Goal: Information Seeking & Learning: Learn about a topic

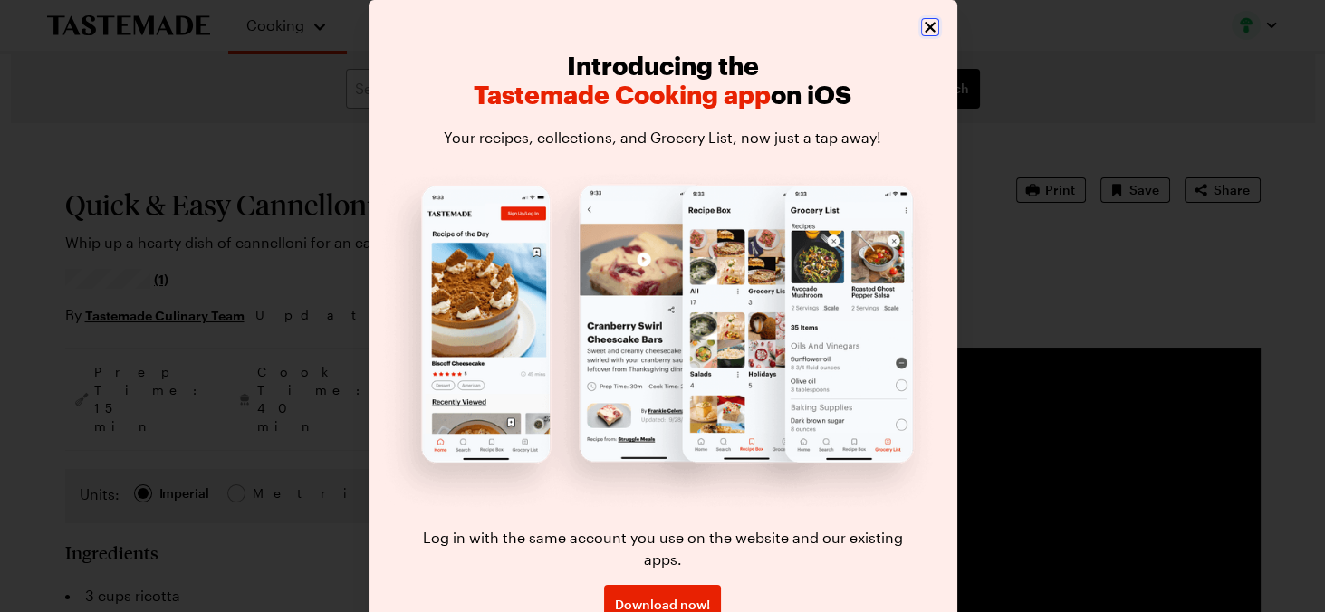
click at [925, 26] on icon "Close" at bounding box center [930, 27] width 18 height 18
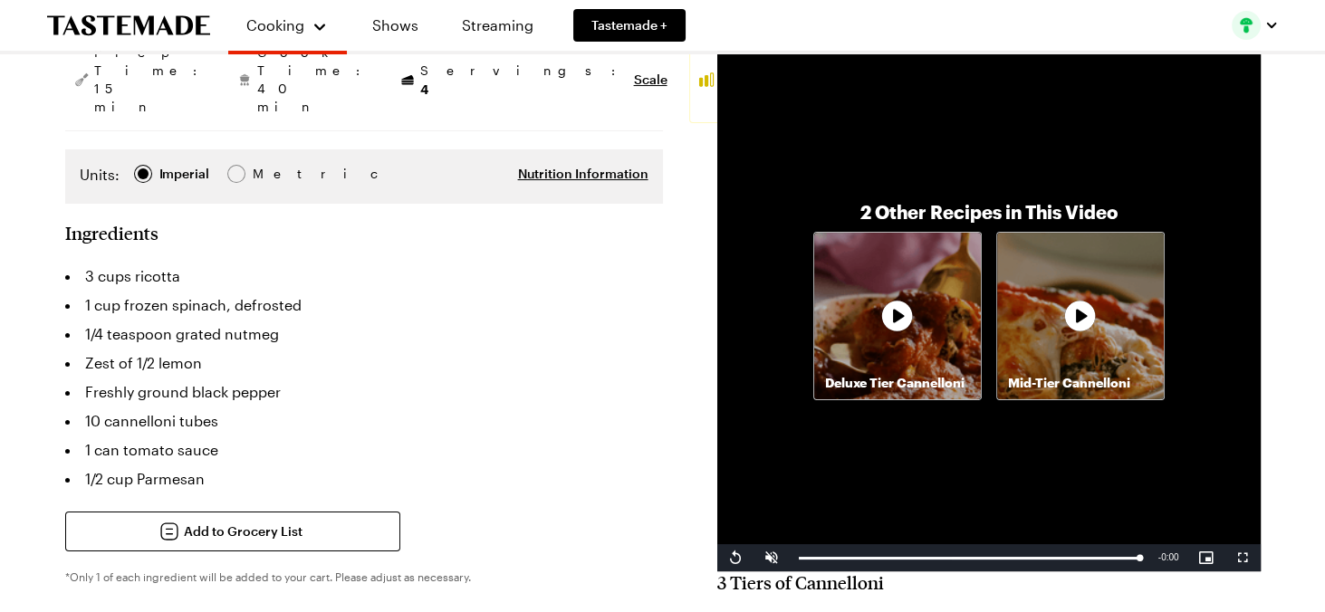
scroll to position [322, 0]
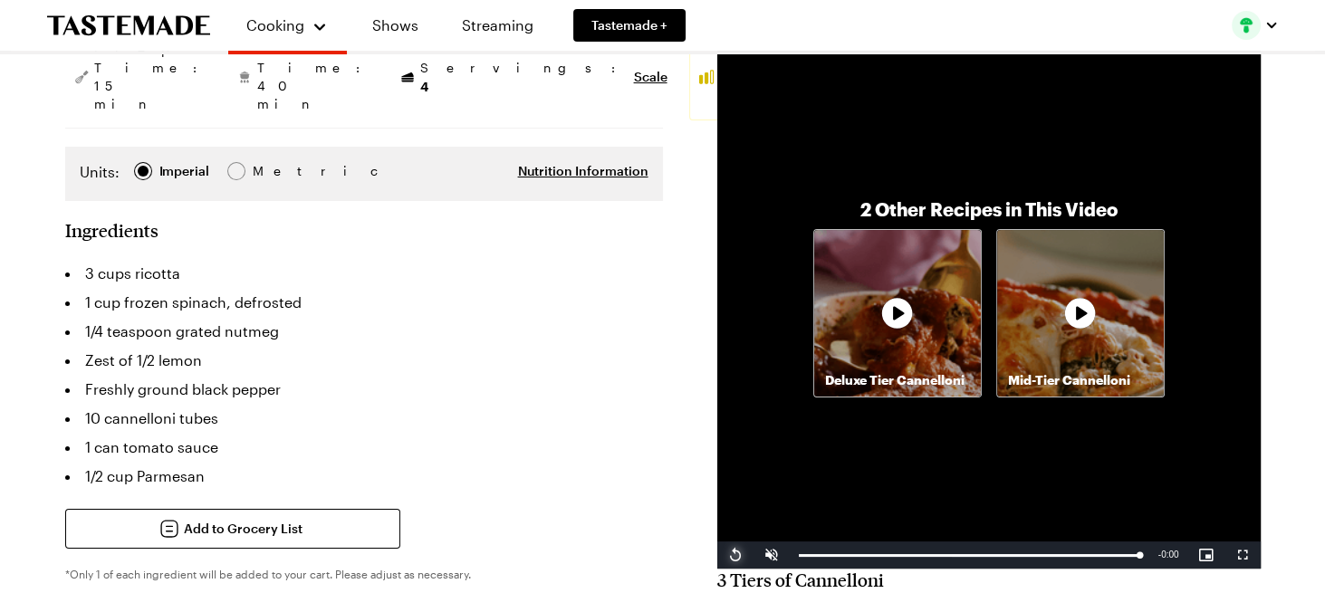
click at [732, 555] on span "Video Player" at bounding box center [735, 555] width 36 height 0
click at [898, 313] on icon at bounding box center [897, 313] width 54 height 54
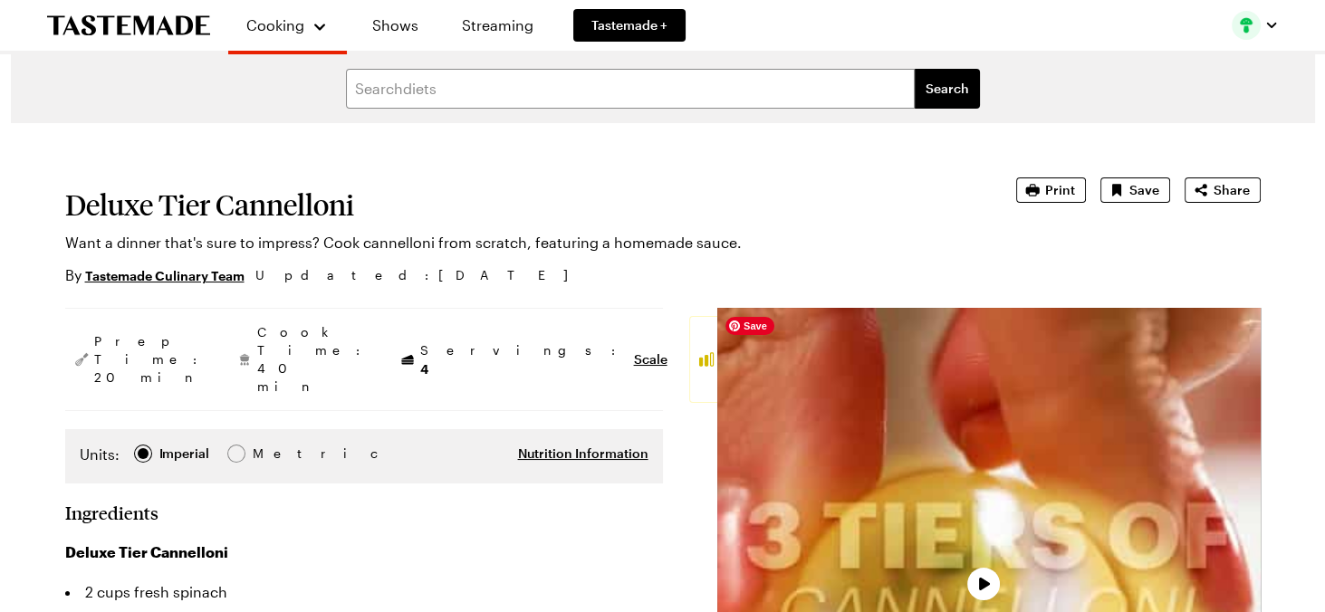
type textarea "x"
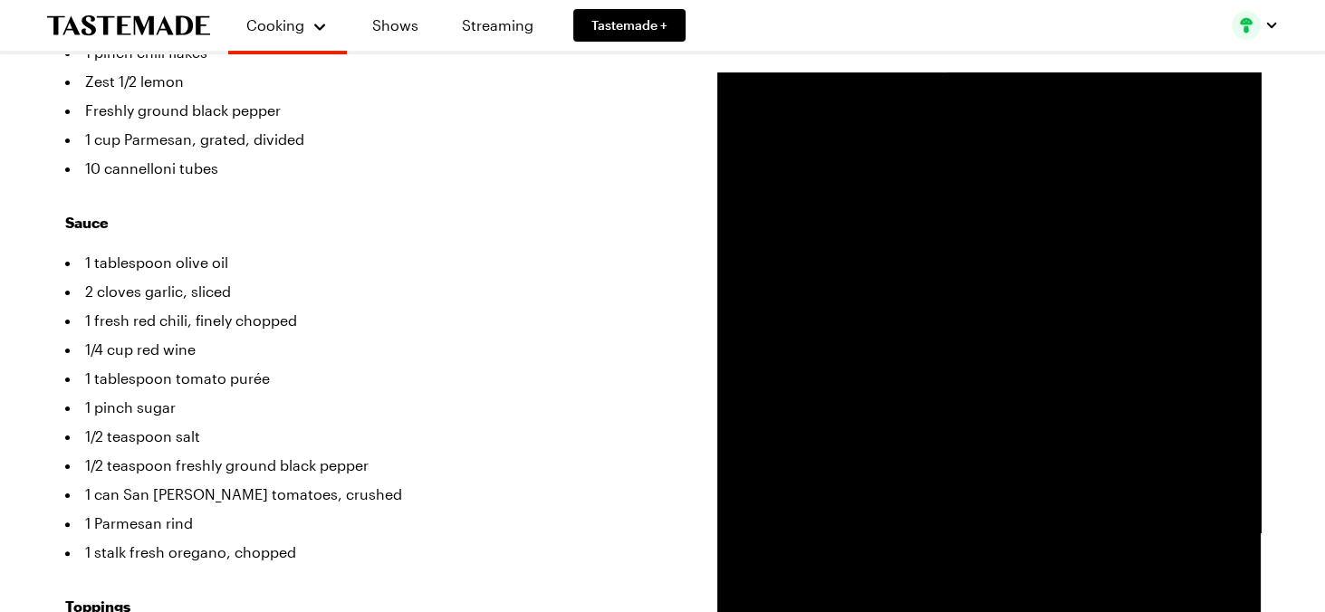
scroll to position [658, 0]
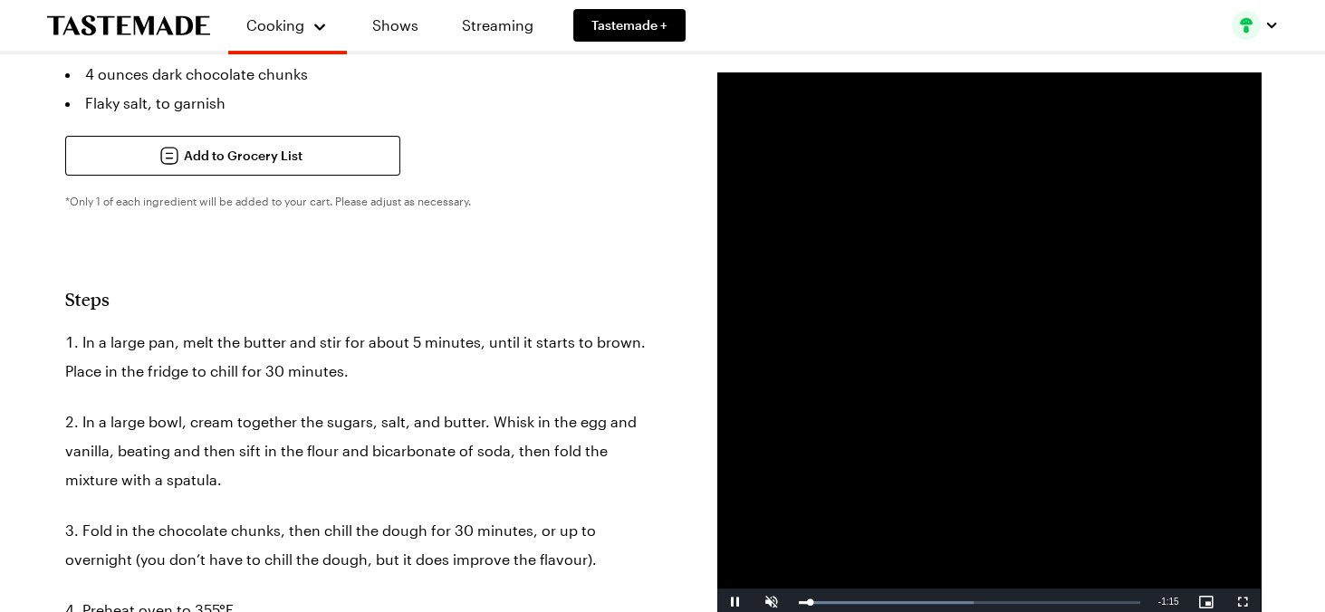
scroll to position [812, 0]
click at [896, 603] on div "Loaded : 100.00% 0:22 0:22" at bounding box center [969, 602] width 341 height 5
click at [843, 601] on div "Loaded : 100.00% 0:10 0:26" at bounding box center [969, 602] width 341 height 5
click at [911, 599] on div "Loaded : 100.00% 0:25 0:25" at bounding box center [970, 602] width 360 height 27
click at [731, 602] on span "Video Player" at bounding box center [735, 602] width 36 height 0
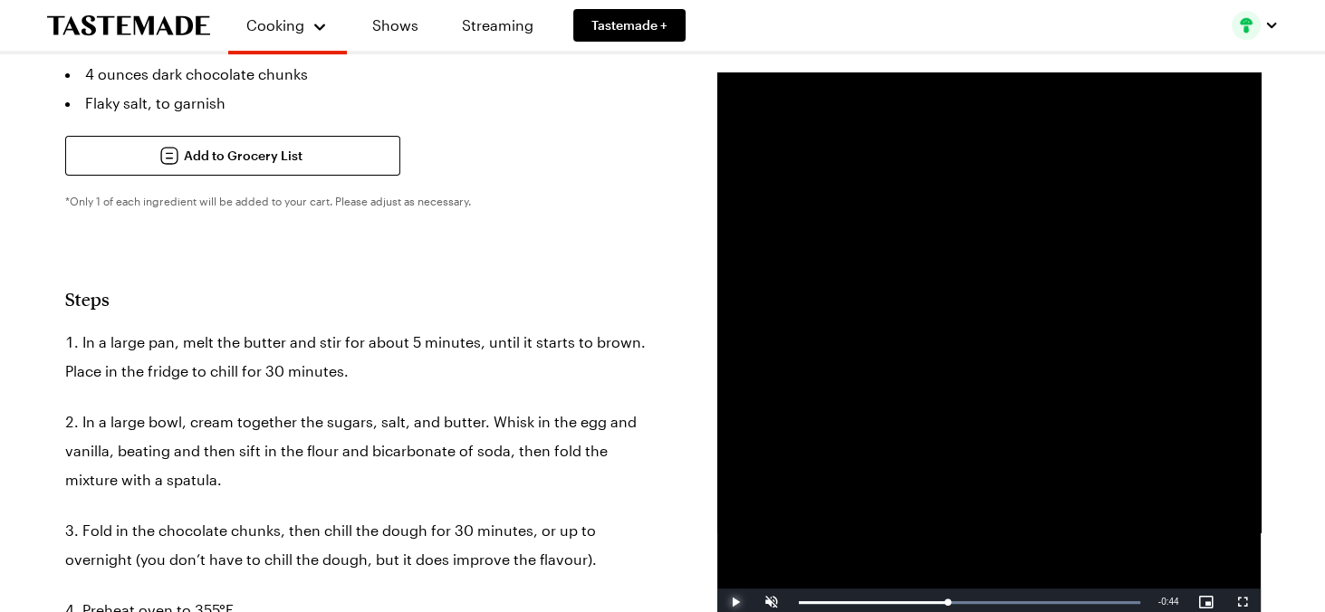
click at [731, 602] on span "Video Player" at bounding box center [735, 602] width 36 height 0
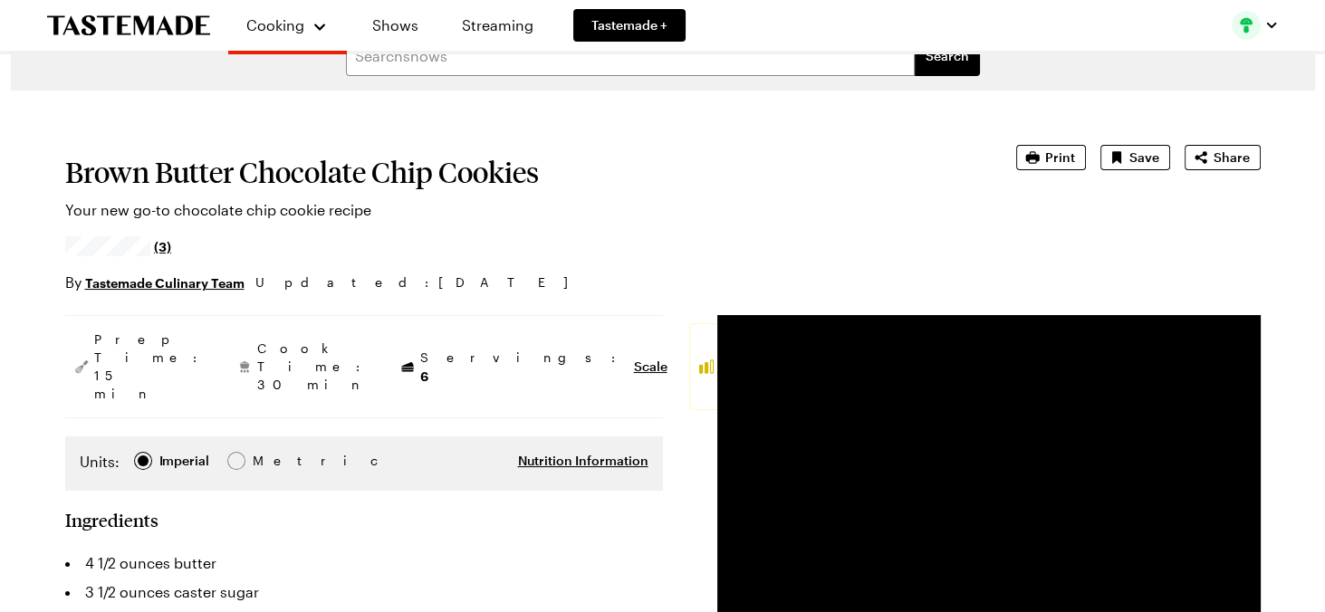
click at [159, 247] on span "(3)" at bounding box center [162, 246] width 17 height 18
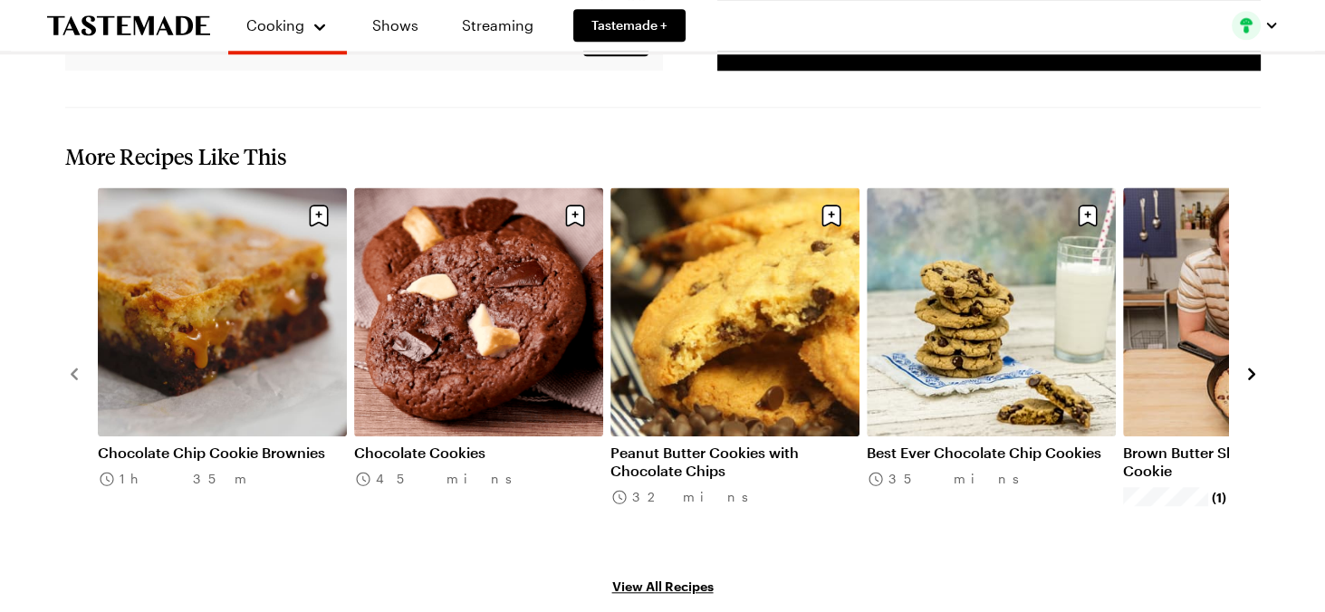
scroll to position [2485, 0]
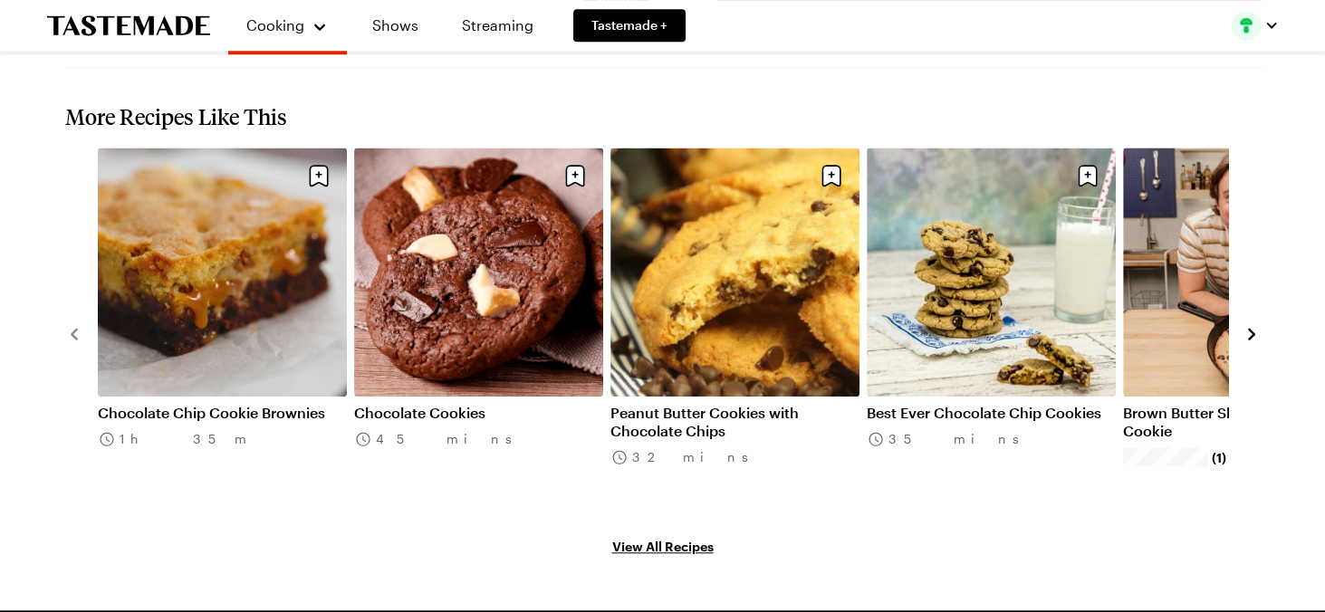
click at [930, 404] on link "Best Ever Chocolate Chip Cookies" at bounding box center [991, 413] width 249 height 18
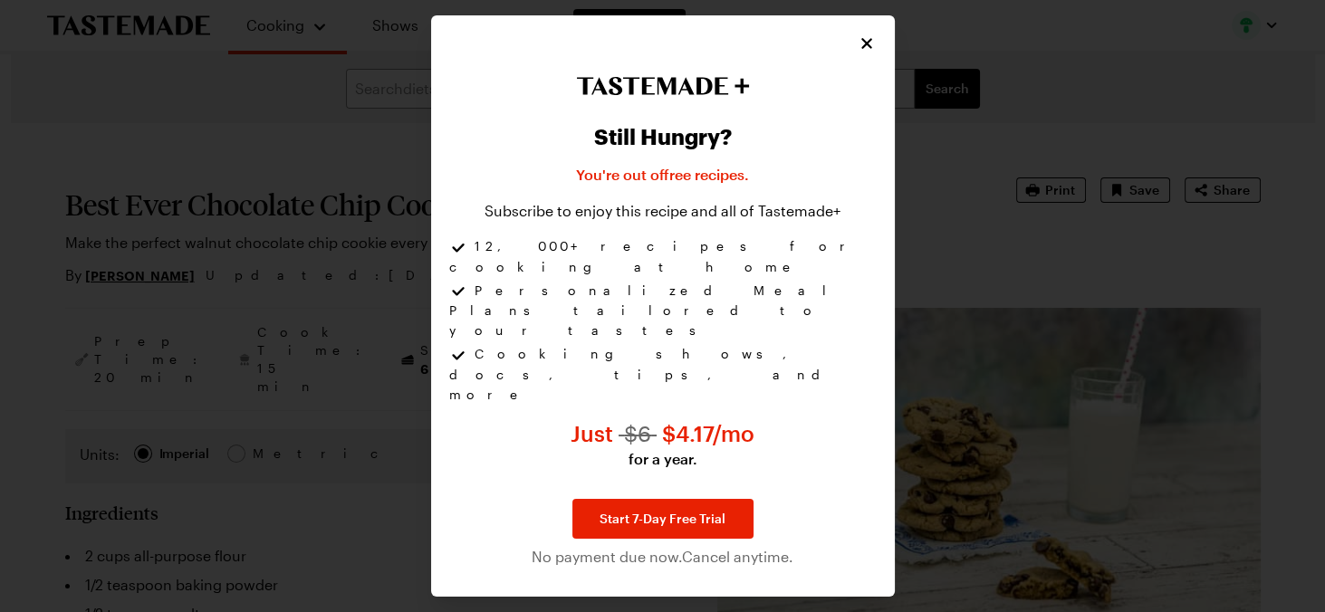
type textarea "x"
